Goal: Task Accomplishment & Management: Manage account settings

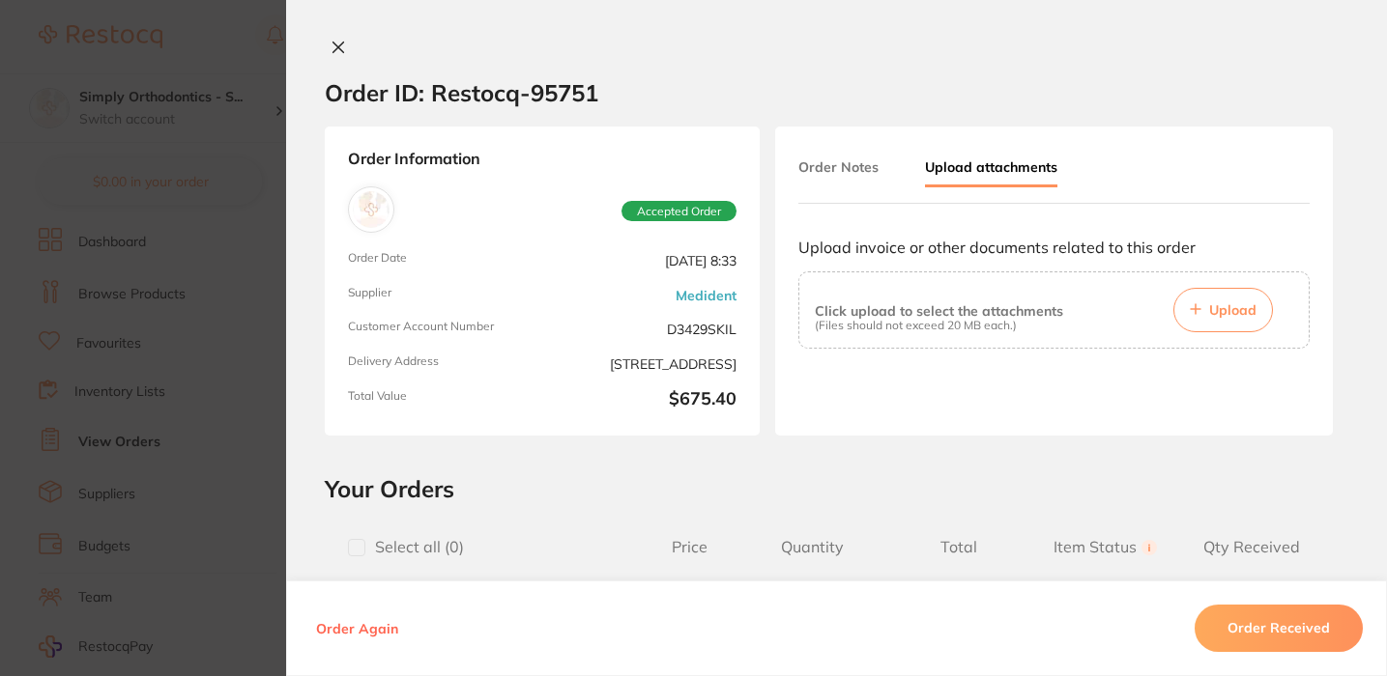
click at [949, 423] on div at bounding box center [1053, 402] width 511 height 77
click at [842, 164] on button "Order Notes" at bounding box center [838, 167] width 80 height 35
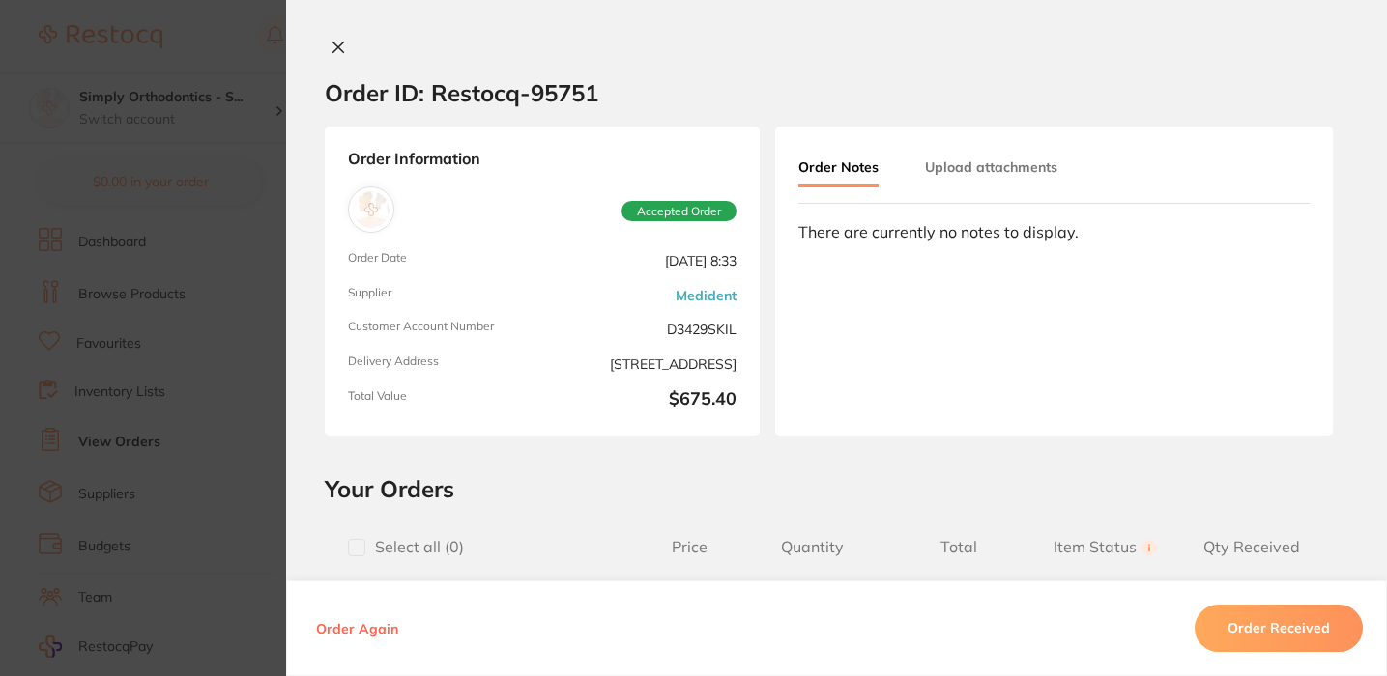
click at [959, 163] on button "Upload attachments" at bounding box center [991, 167] width 132 height 35
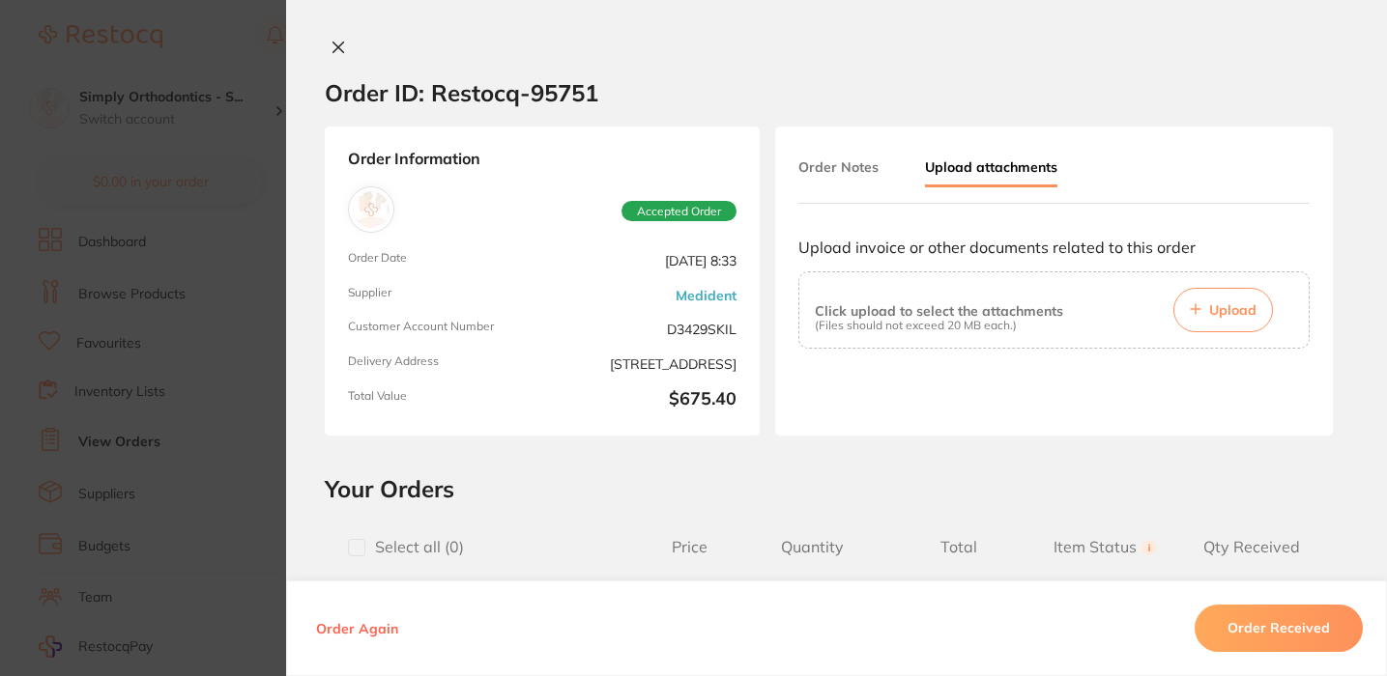
click at [1220, 316] on span "Upload" at bounding box center [1232, 310] width 47 height 17
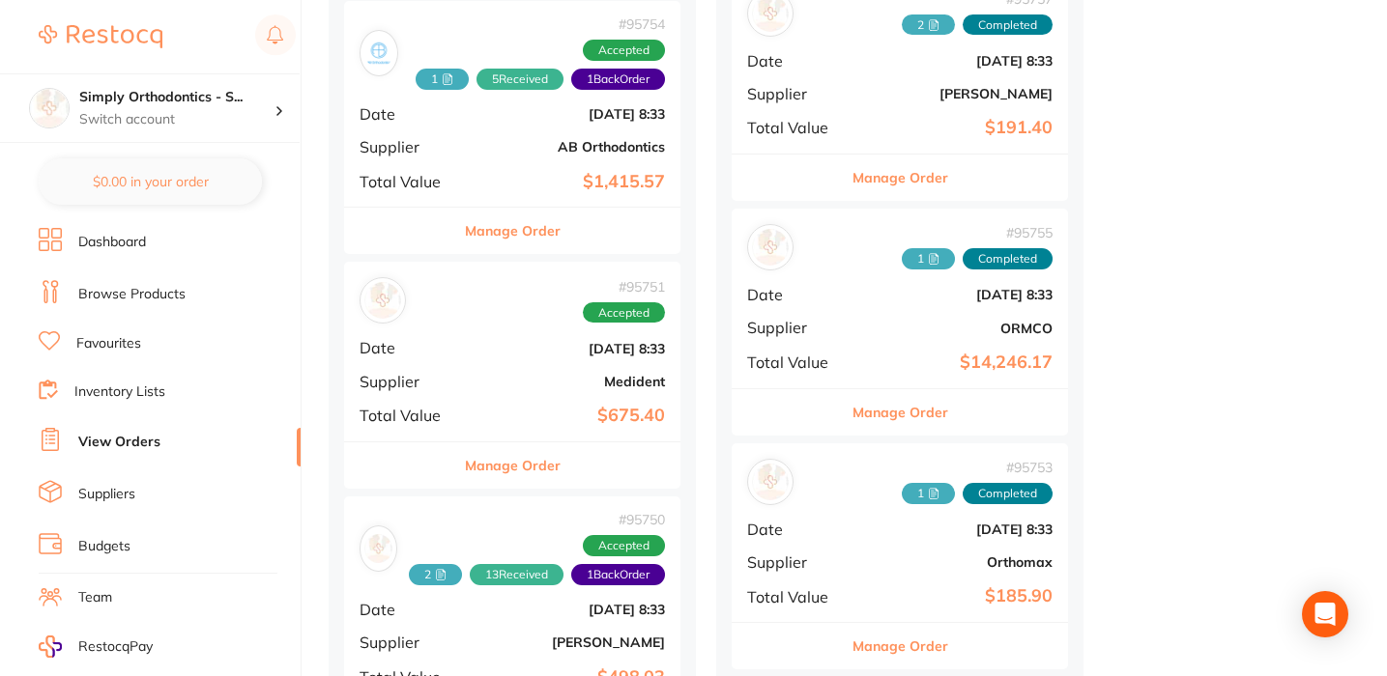
scroll to position [802, 0]
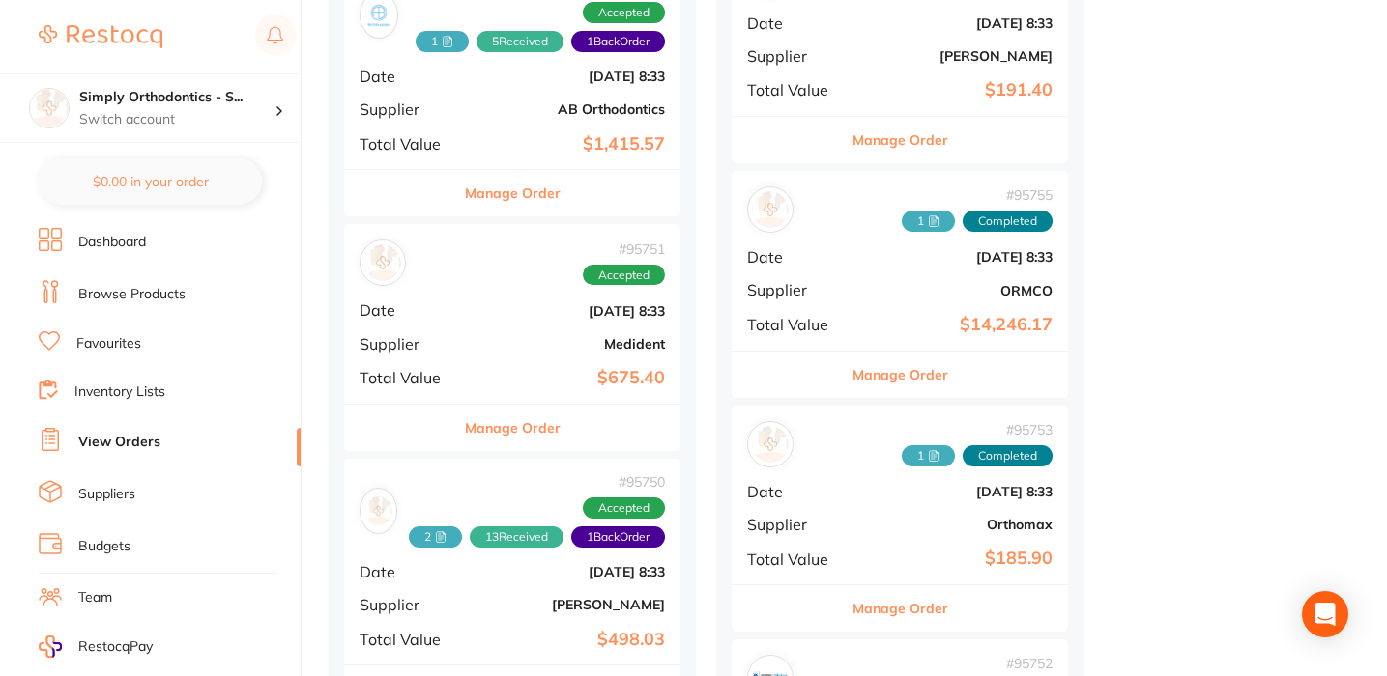
click at [502, 421] on button "Manage Order" at bounding box center [513, 428] width 96 height 46
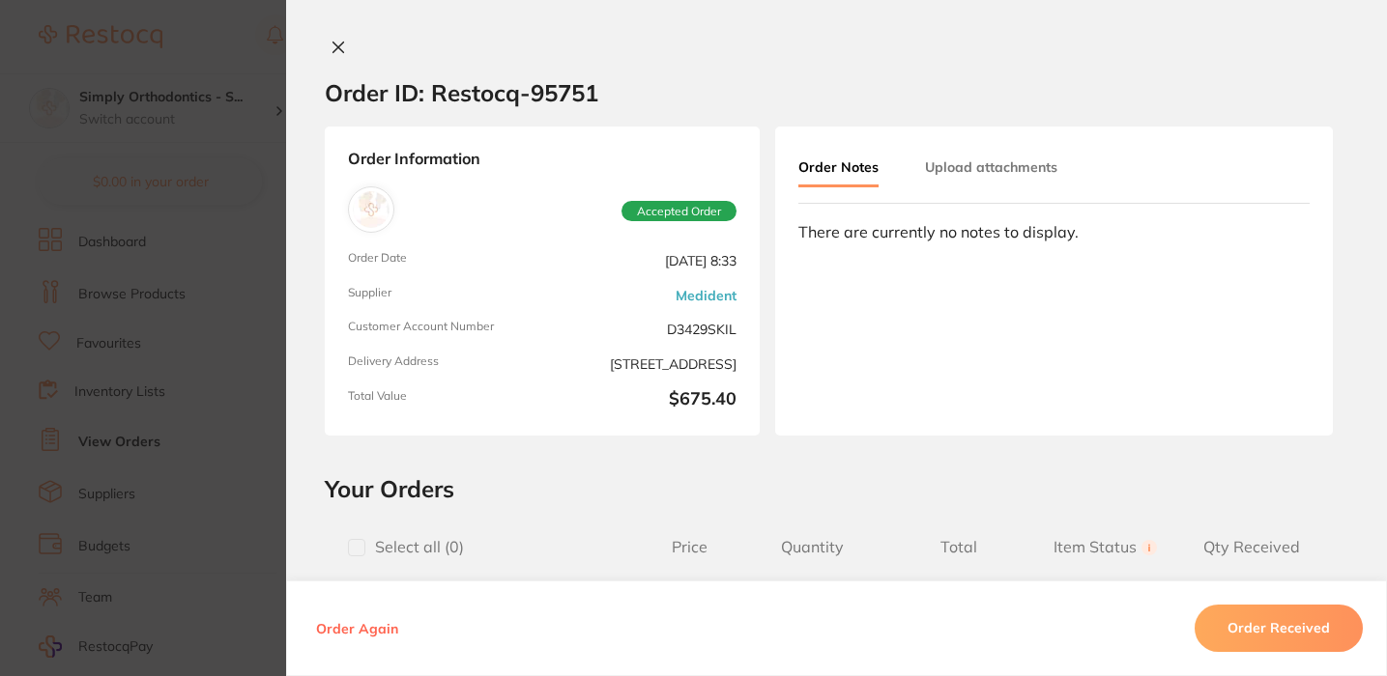
click at [955, 164] on button "Upload attachments" at bounding box center [991, 167] width 132 height 35
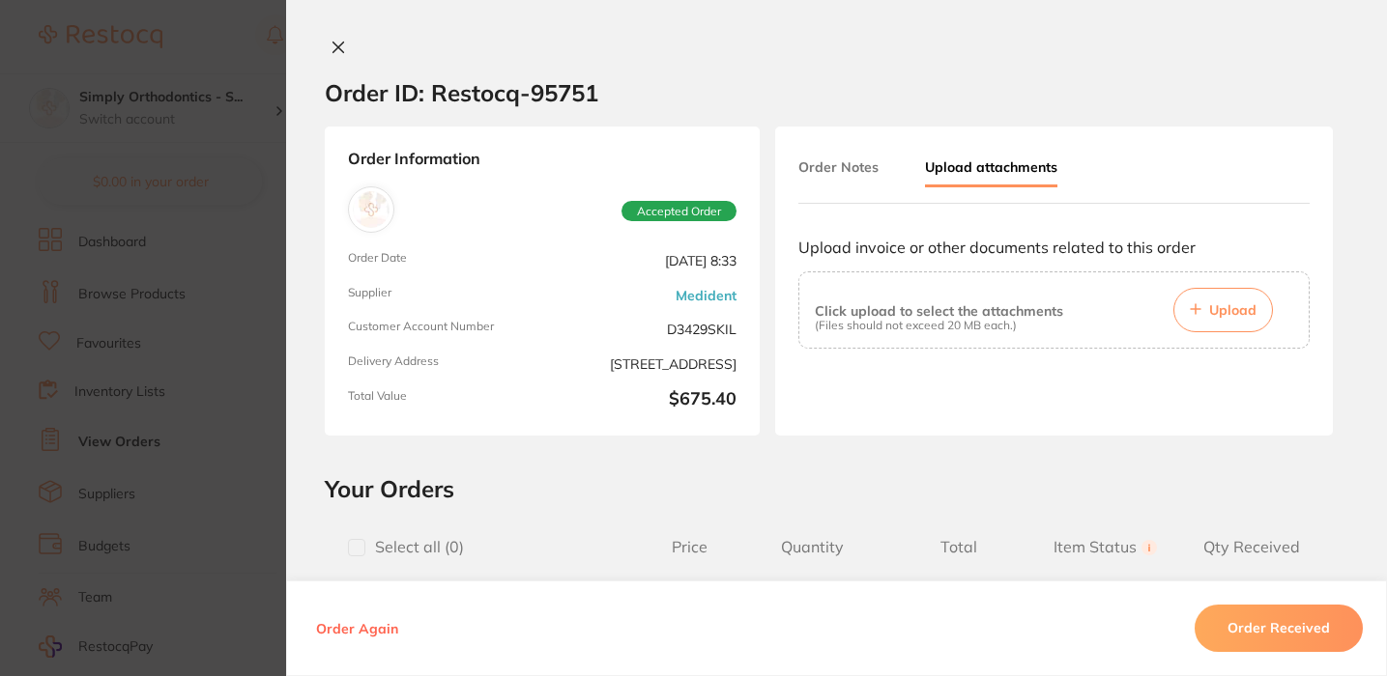
click at [1209, 306] on span "Upload" at bounding box center [1232, 310] width 47 height 17
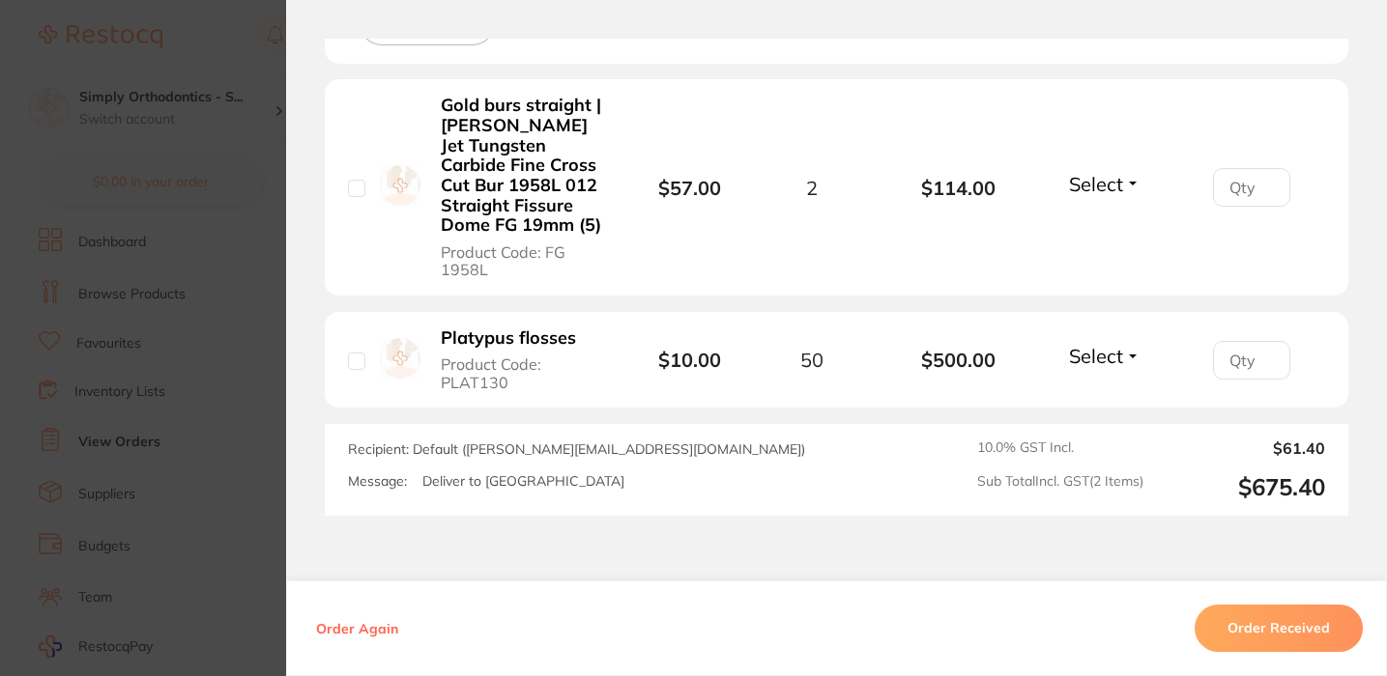
scroll to position [606, 0]
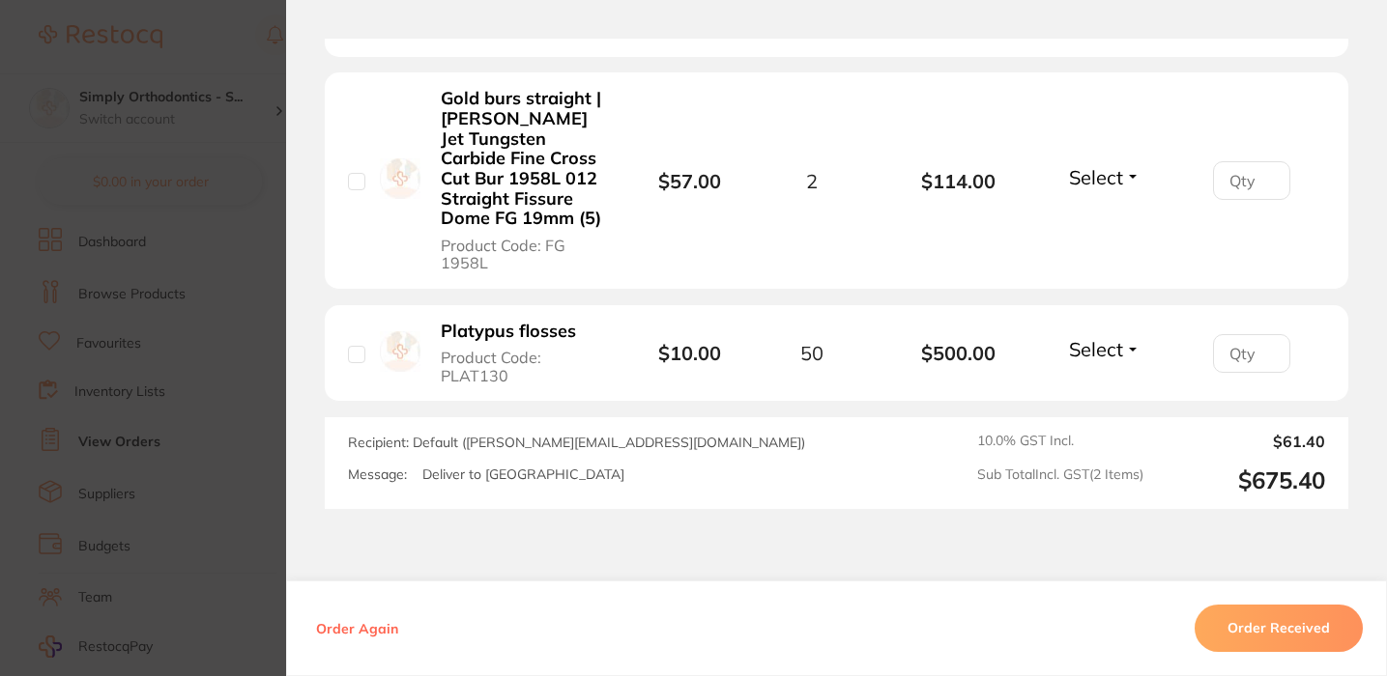
click at [1101, 165] on span "Select" at bounding box center [1096, 177] width 54 height 24
click at [1100, 215] on span "Received" at bounding box center [1104, 219] width 49 height 14
click at [1087, 338] on span "Select" at bounding box center [1096, 349] width 54 height 24
click at [1087, 384] on span "Received" at bounding box center [1104, 391] width 49 height 14
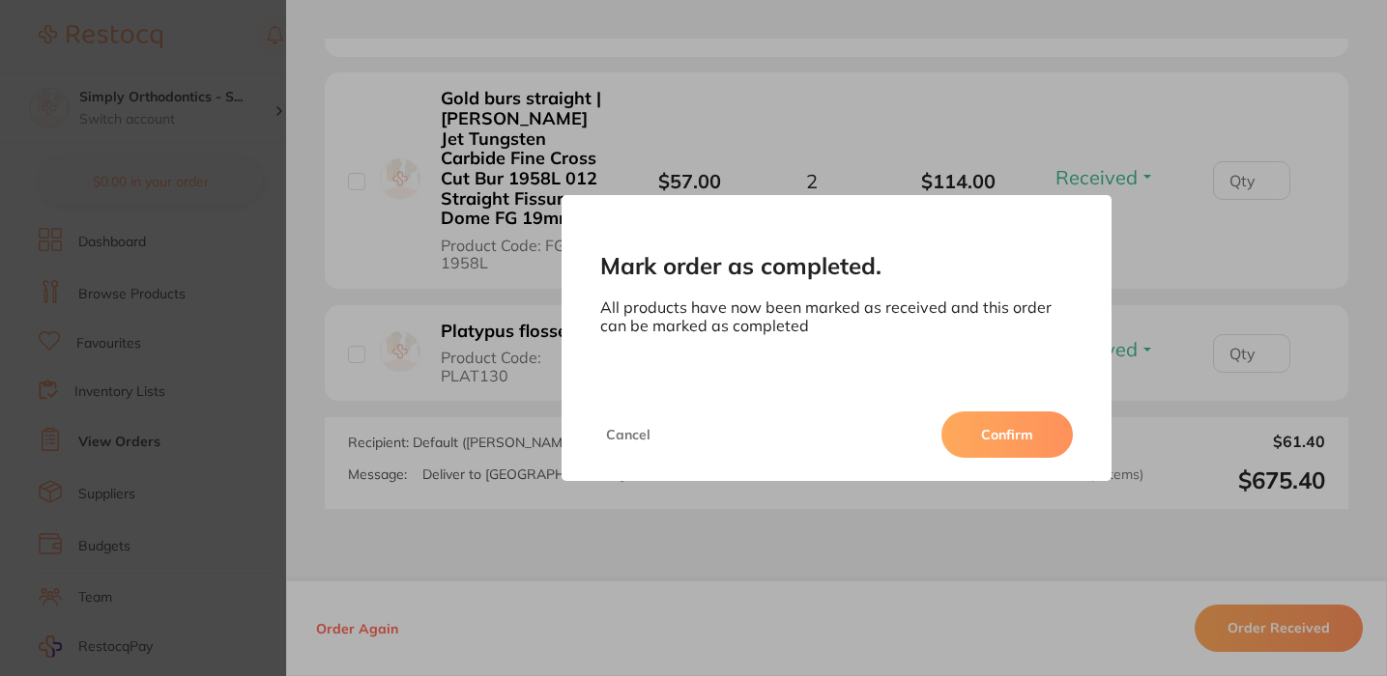
click at [1015, 445] on button "Confirm" at bounding box center [1006, 435] width 131 height 46
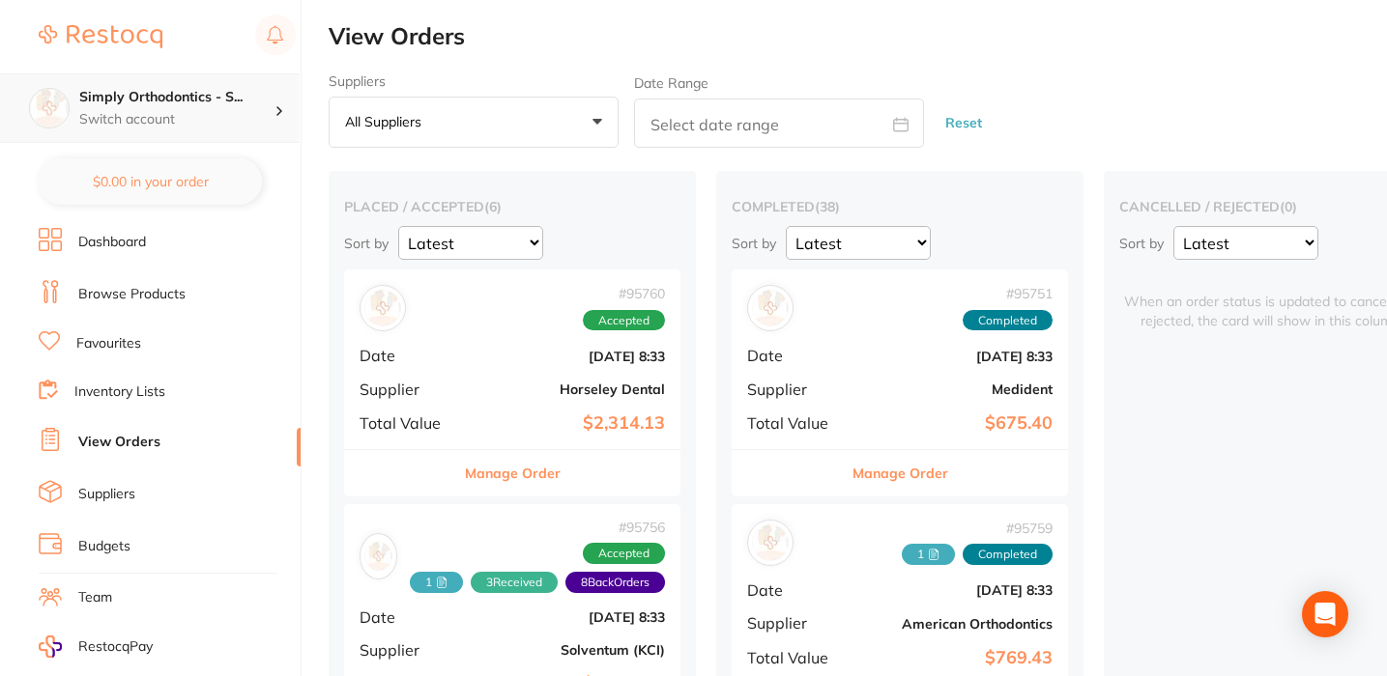
click at [238, 105] on h4 "Simply Orthodontics - S..." at bounding box center [176, 97] width 195 height 19
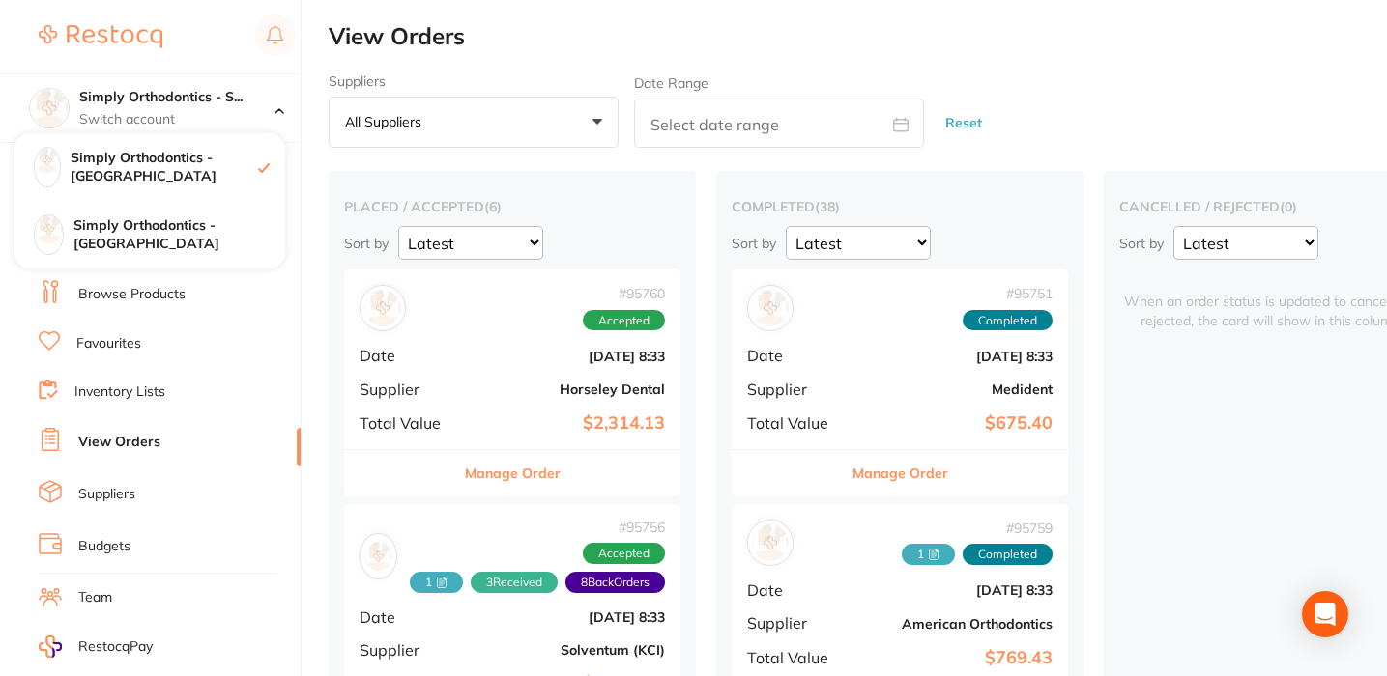
click at [866, 43] on h2 "View Orders" at bounding box center [858, 36] width 1058 height 27
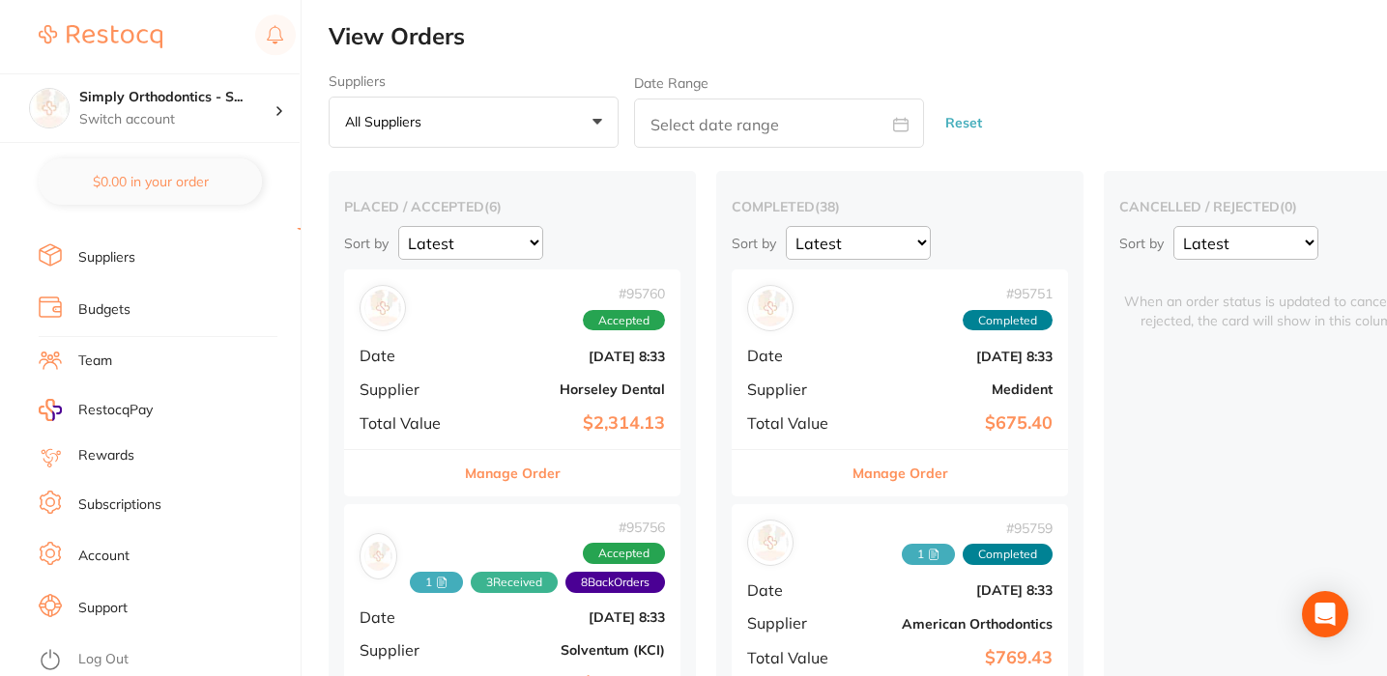
scroll to position [251, 0]
click at [75, 646] on li "Log Out" at bounding box center [167, 660] width 256 height 29
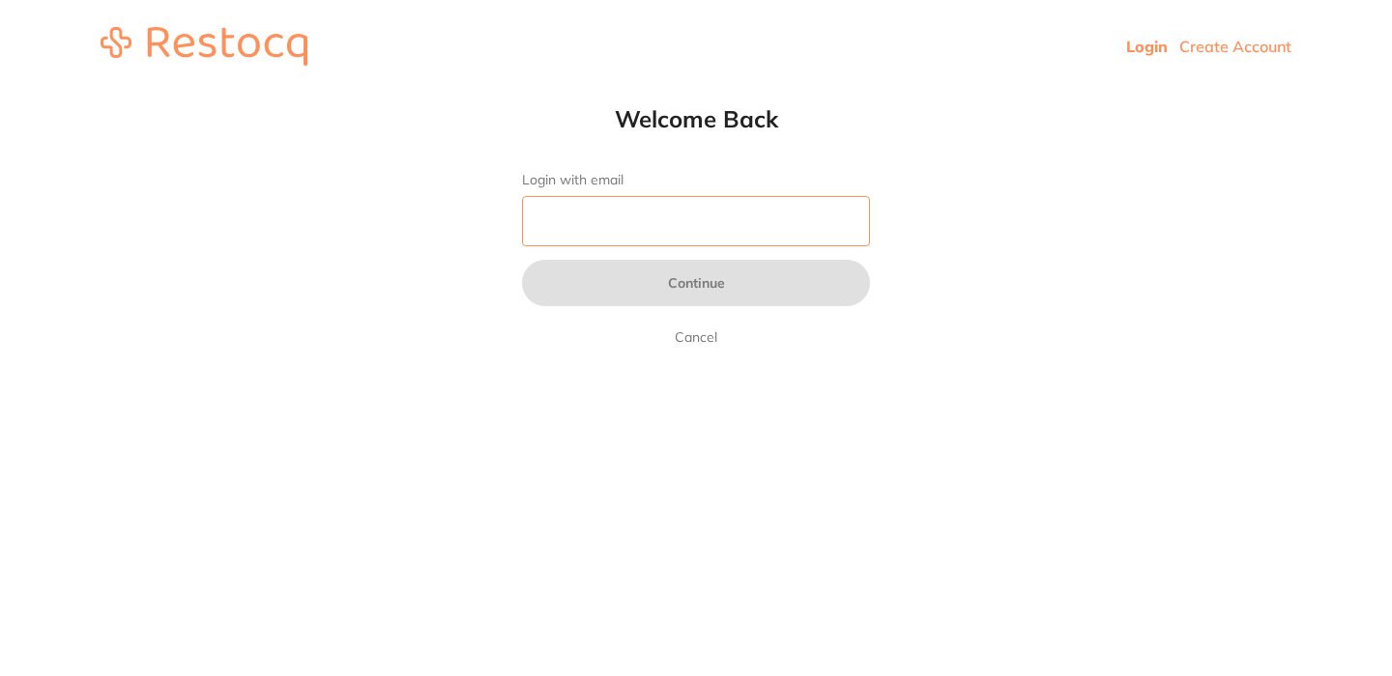
type input "TeamJY"
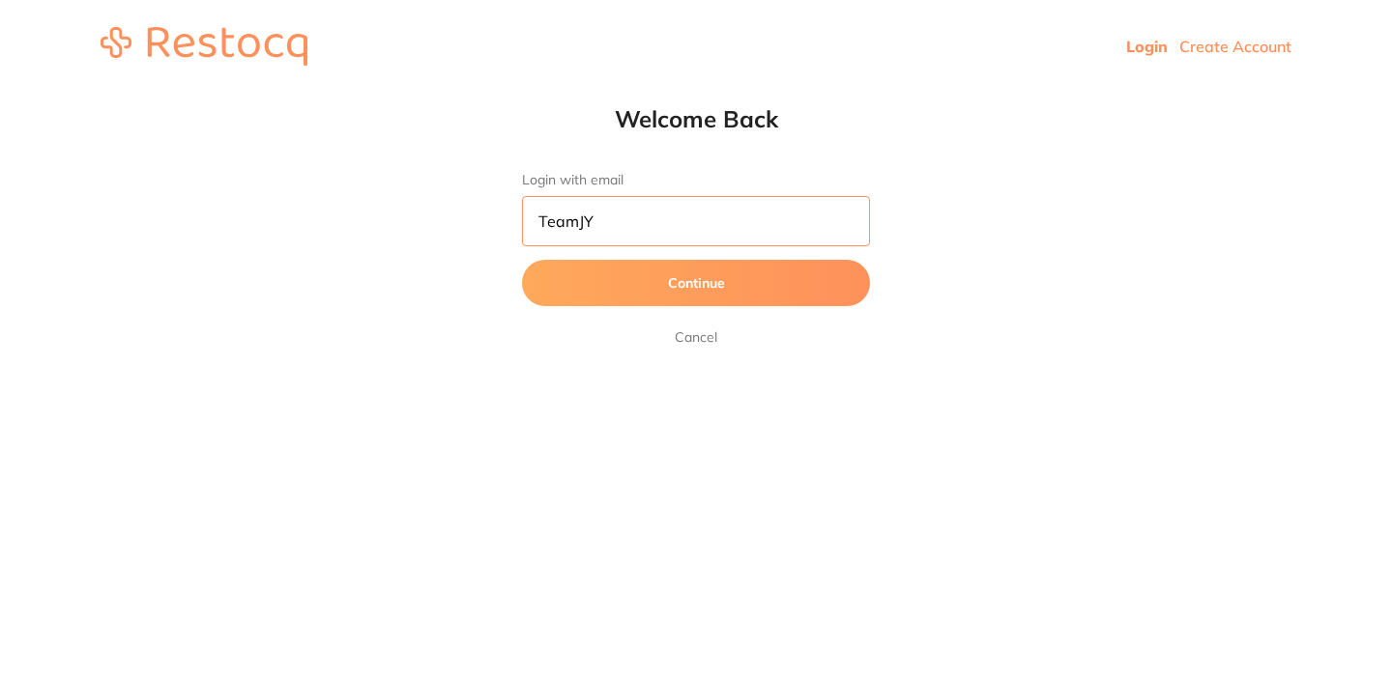
drag, startPoint x: 597, startPoint y: 229, endPoint x: 517, endPoint y: 206, distance: 83.5
click at [517, 206] on div "Welcome Back Login with email TeamJY Continue Cancel" at bounding box center [695, 226] width 425 height 244
type input "orders@simplyortho.com.au"
click at [581, 269] on button "Continue" at bounding box center [696, 283] width 348 height 46
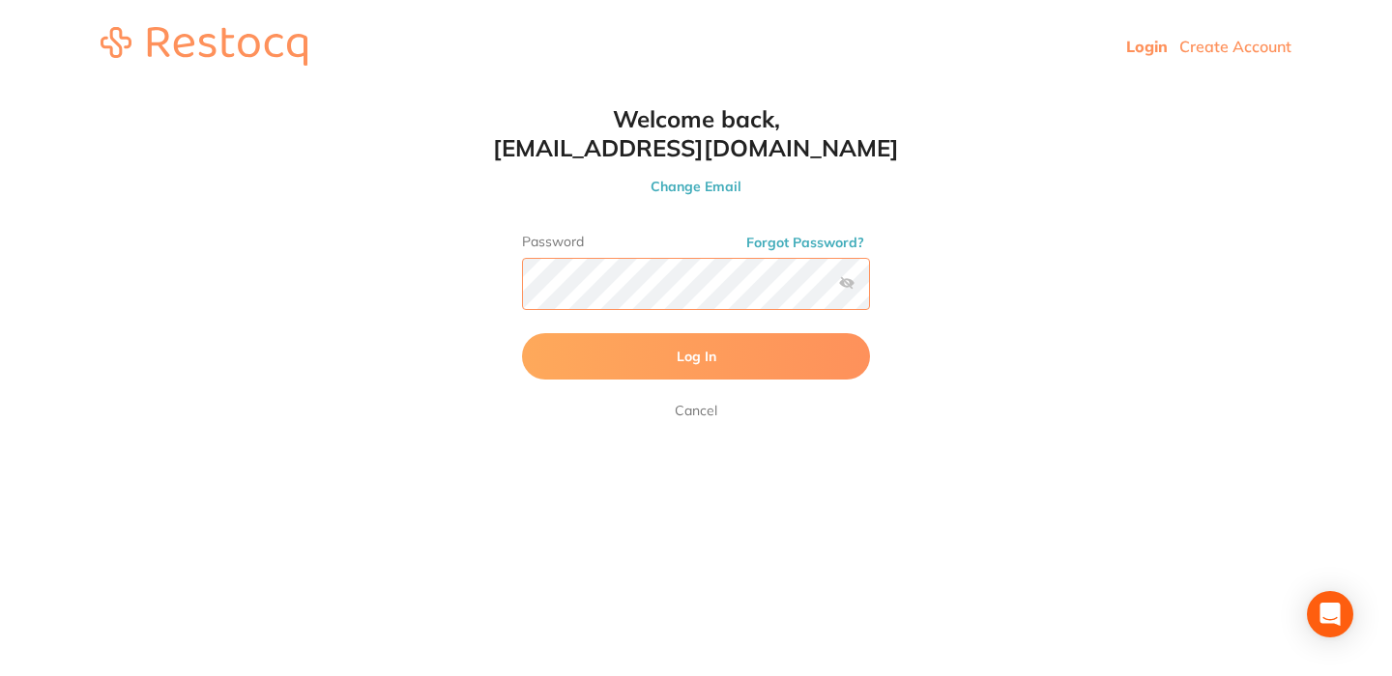
click at [696, 359] on button "Log In" at bounding box center [696, 356] width 348 height 46
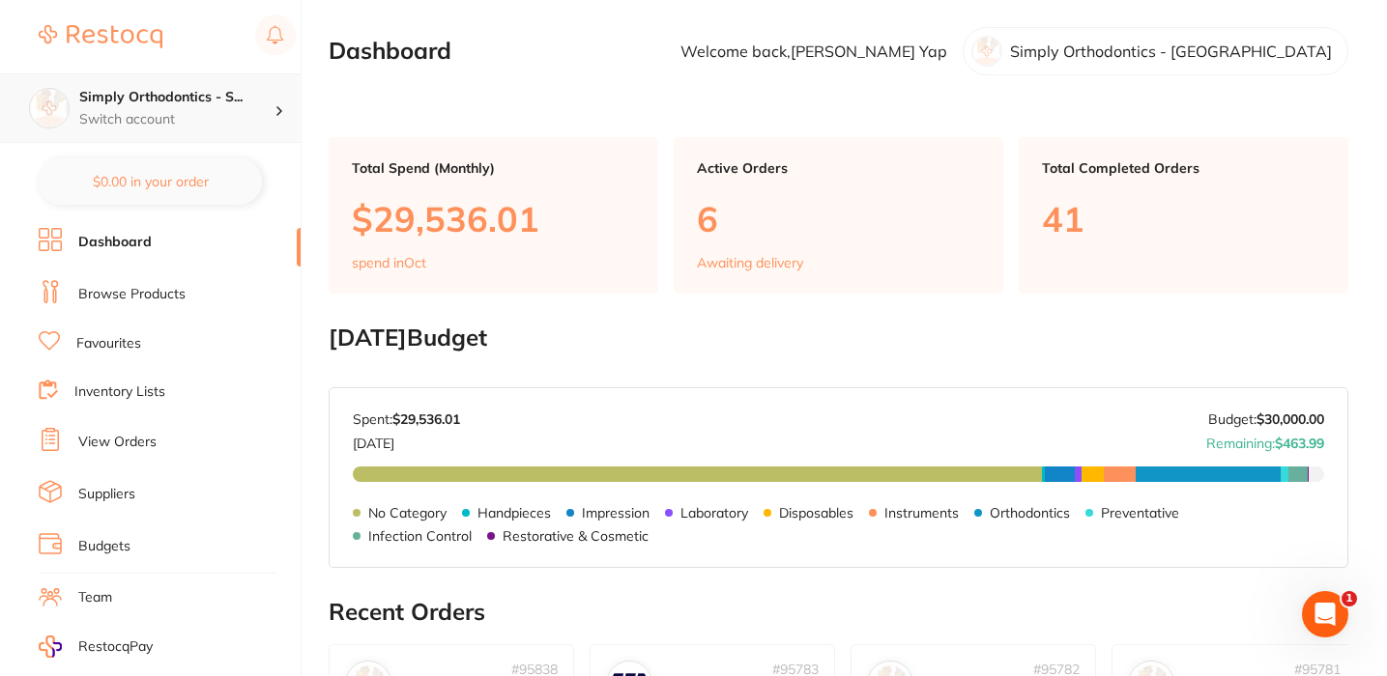
click at [219, 111] on p "Switch account" at bounding box center [176, 119] width 195 height 19
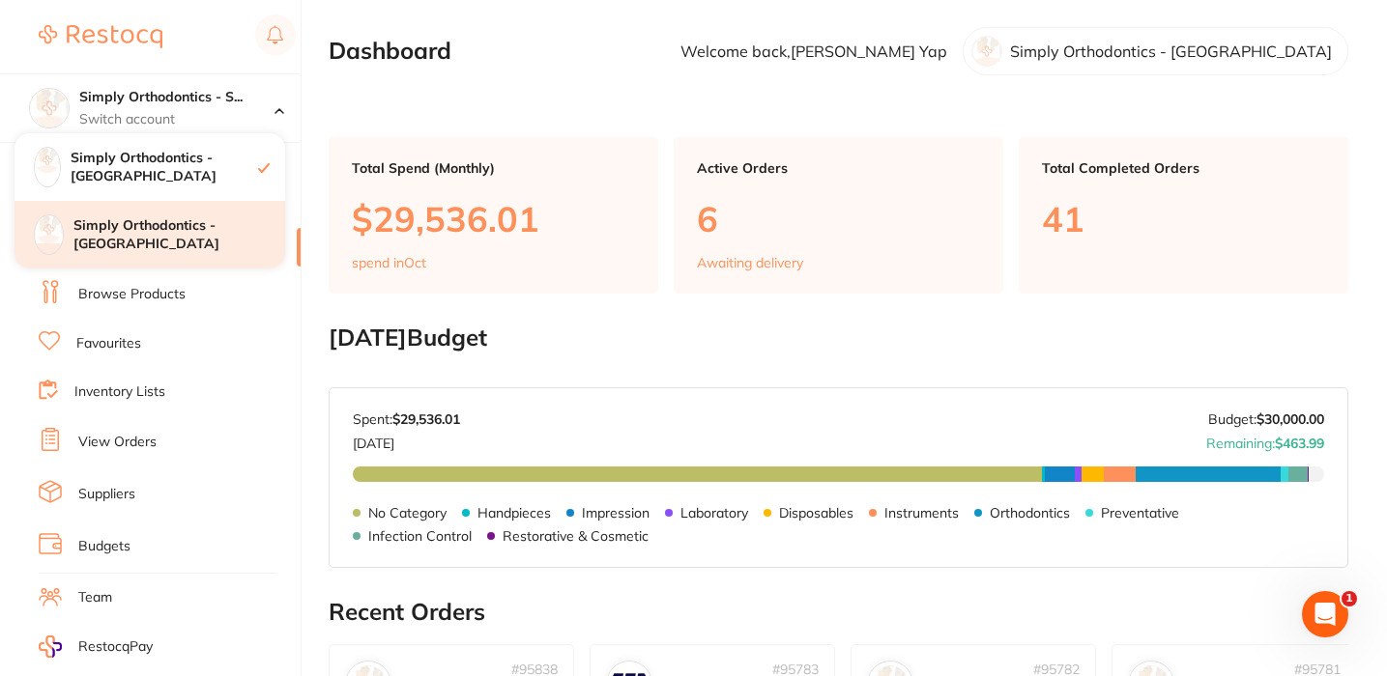
click at [205, 236] on h4 "Simply Orthodontics - [GEOGRAPHIC_DATA]" at bounding box center [179, 235] width 212 height 38
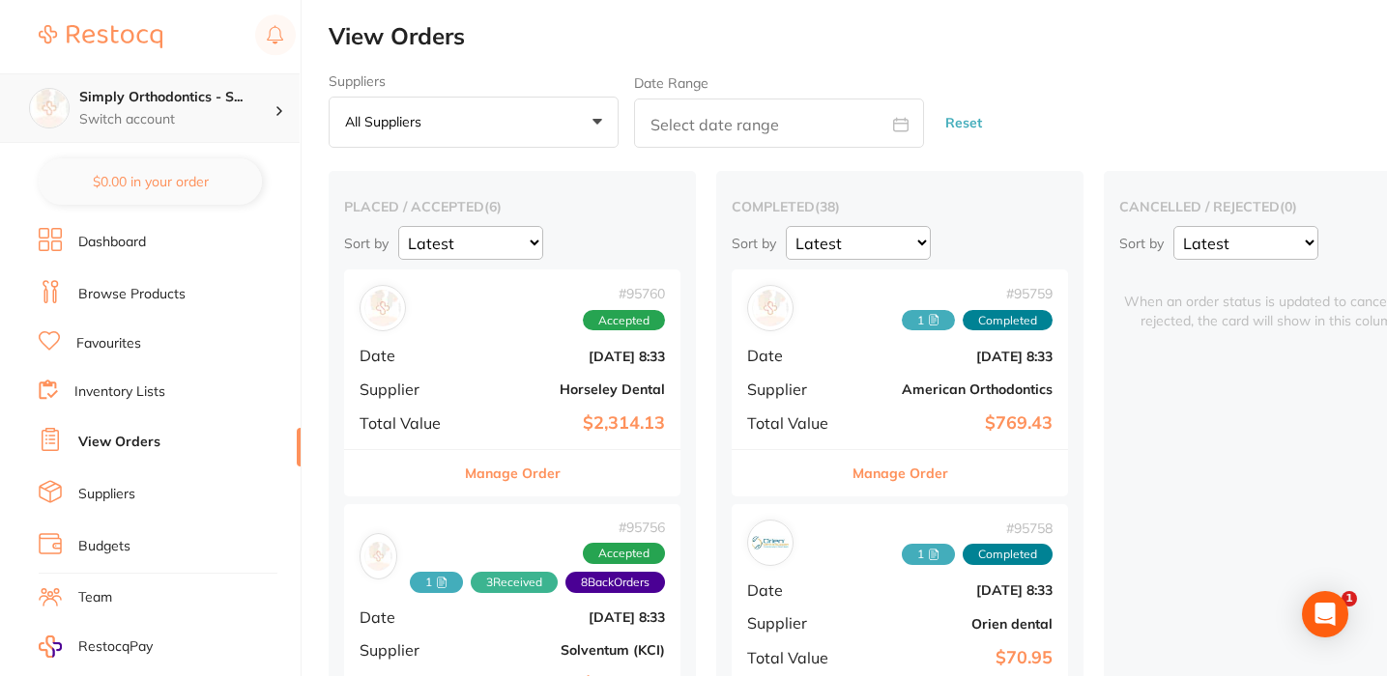
click at [204, 102] on h4 "Simply Orthodontics - S..." at bounding box center [176, 97] width 195 height 19
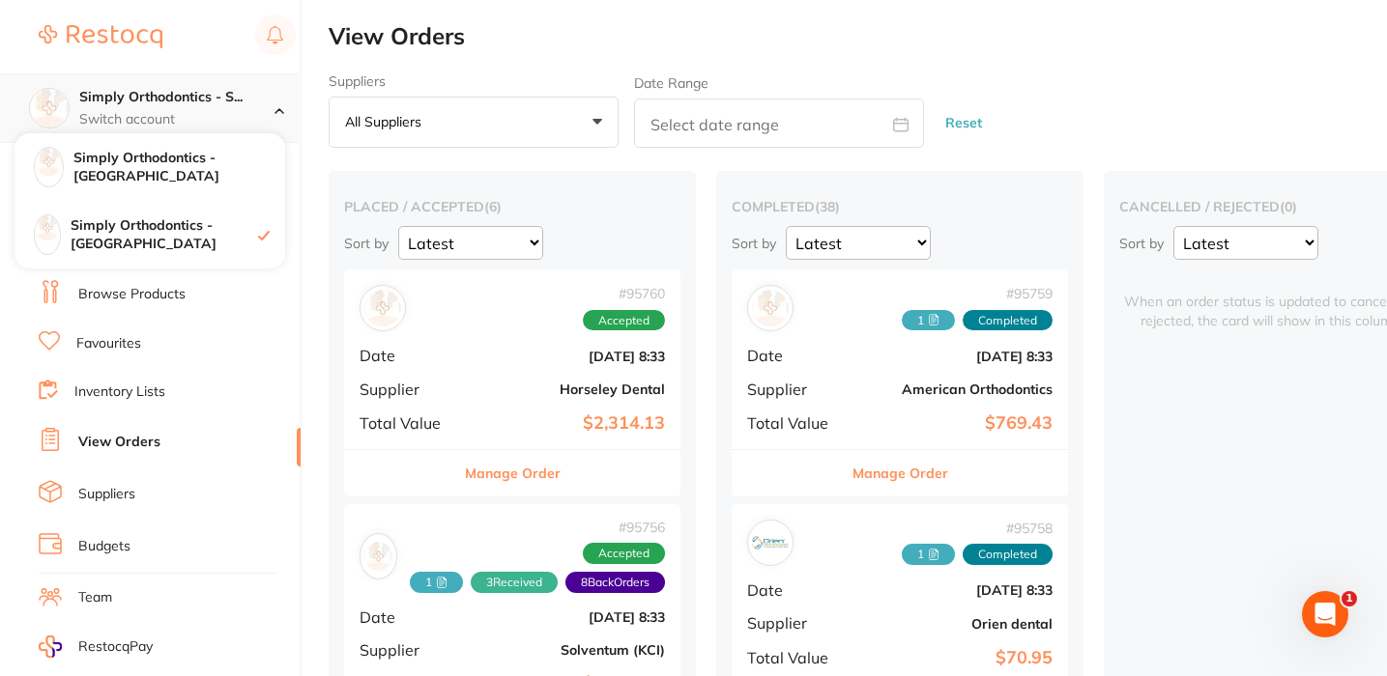
click at [219, 99] on h4 "Simply Orthodontics - S..." at bounding box center [176, 97] width 195 height 19
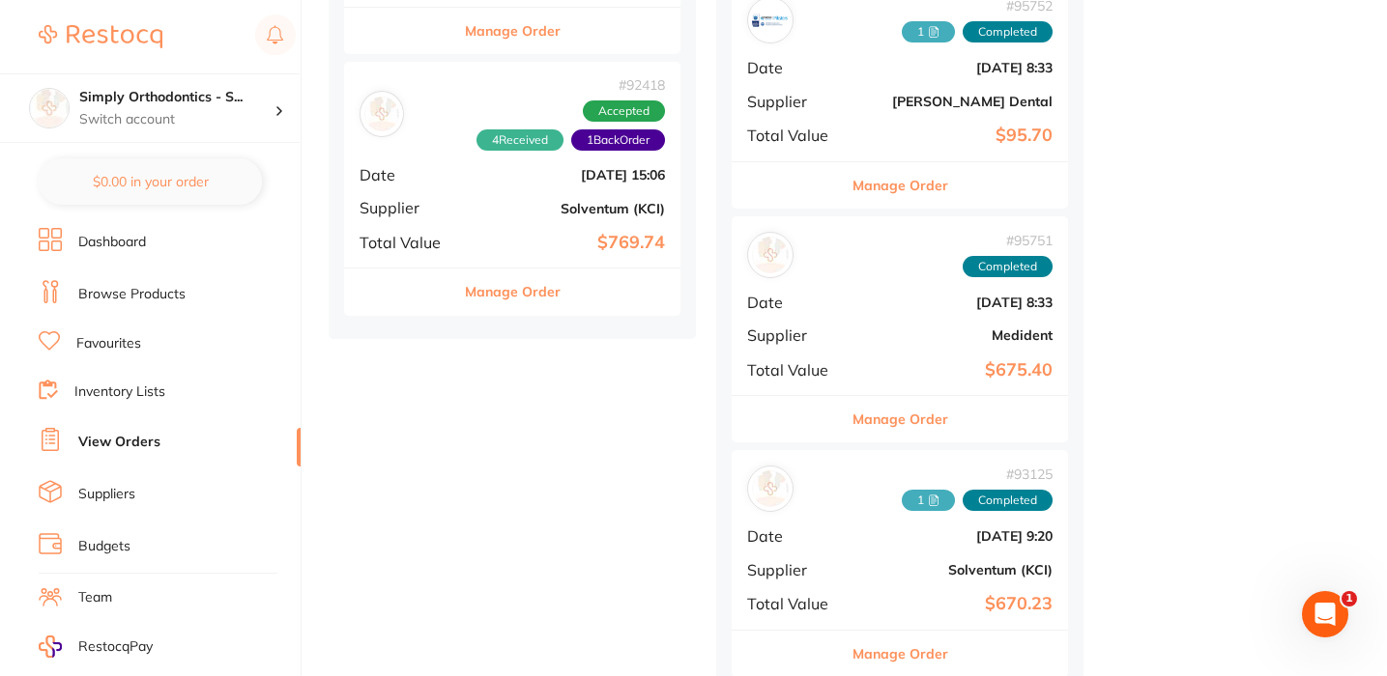
scroll to position [1460, 0]
click at [908, 419] on button "Manage Order" at bounding box center [900, 419] width 96 height 46
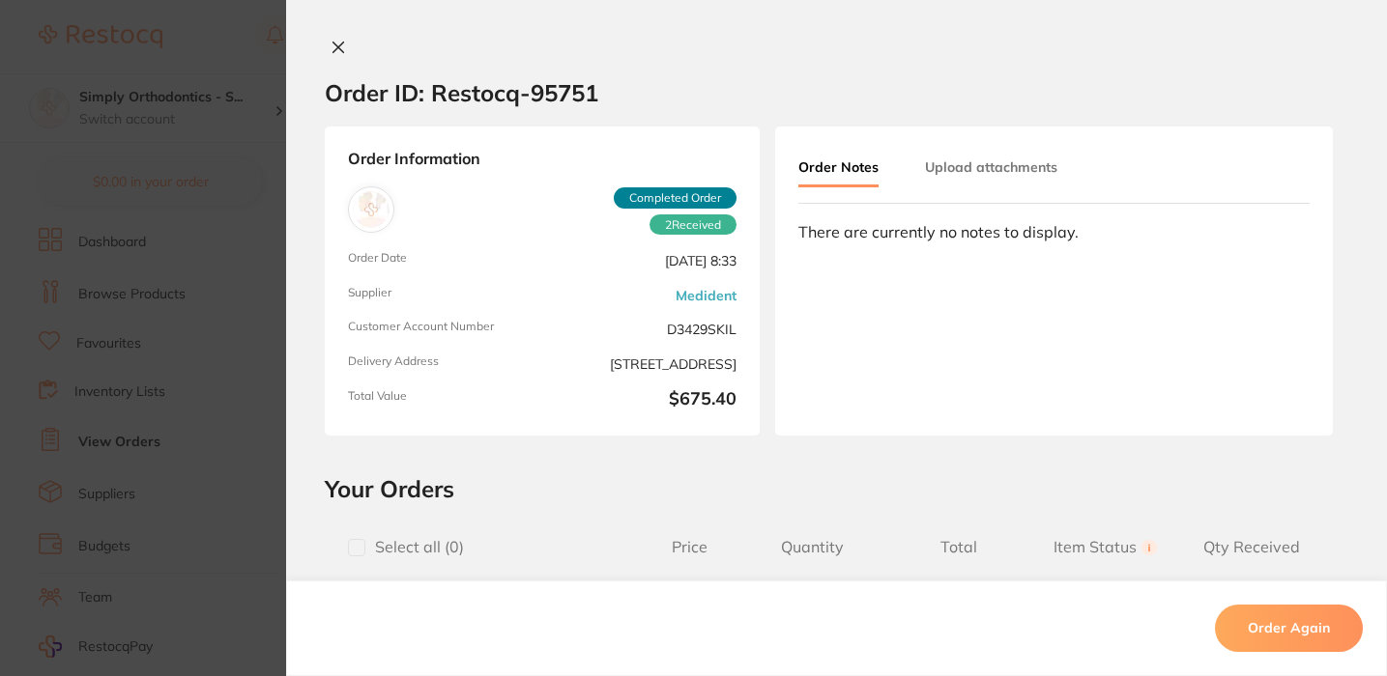
click at [976, 187] on div "Order Notes Upload attachments" at bounding box center [950, 169] width 305 height 38
click at [989, 172] on button "Upload attachments" at bounding box center [991, 167] width 132 height 35
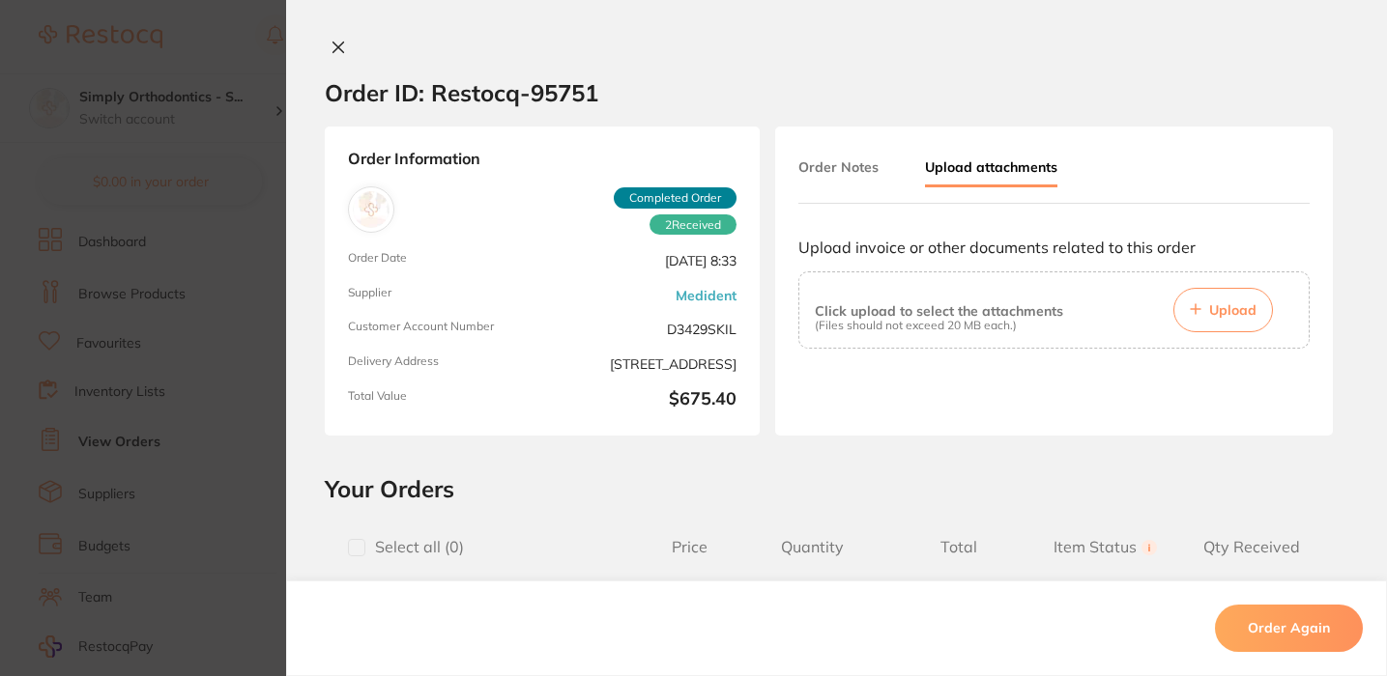
click at [1228, 297] on button "Upload" at bounding box center [1223, 310] width 100 height 44
click at [337, 45] on icon at bounding box center [338, 48] width 11 height 11
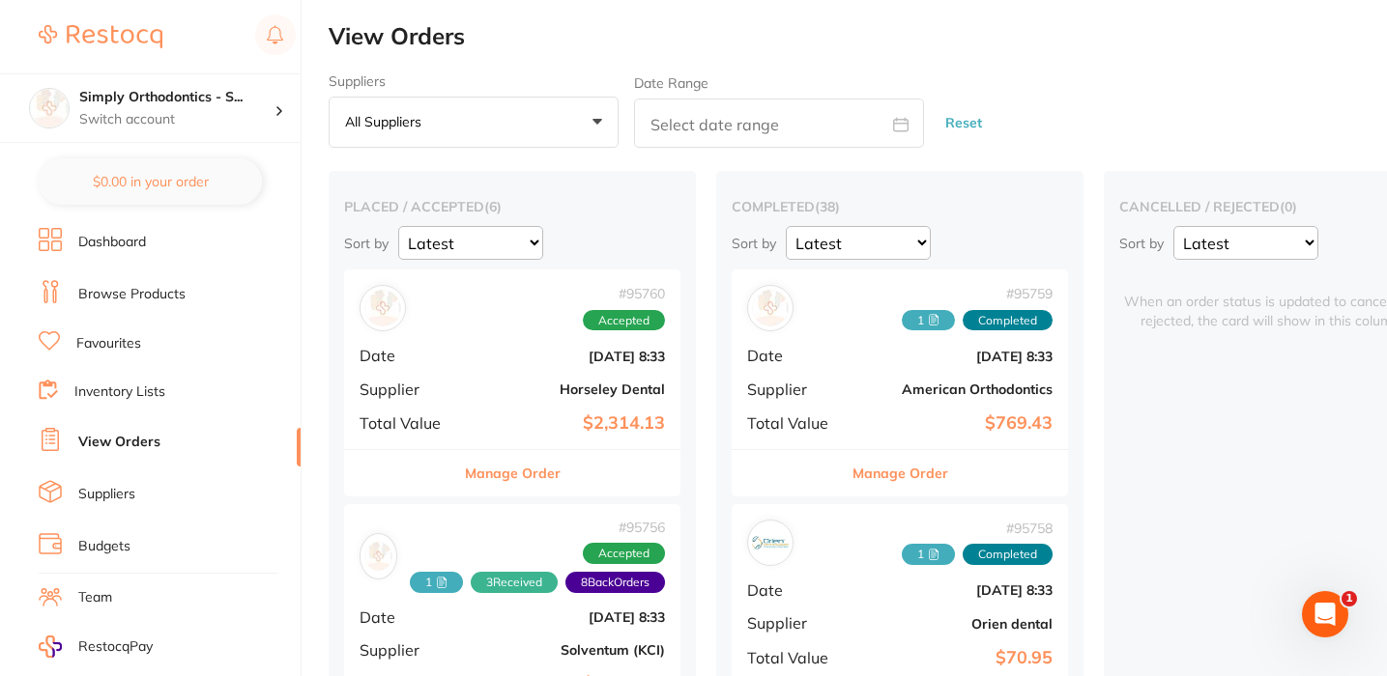
drag, startPoint x: 337, startPoint y: 44, endPoint x: 745, endPoint y: 67, distance: 408.4
